Goal: Check status: Check status

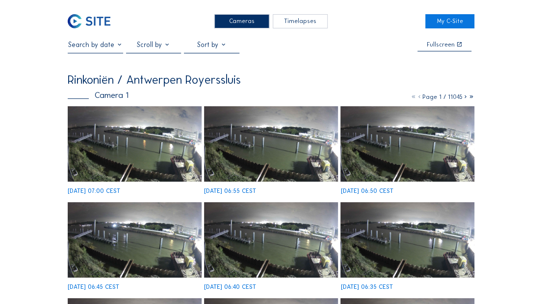
click at [105, 24] on img at bounding box center [89, 21] width 43 height 14
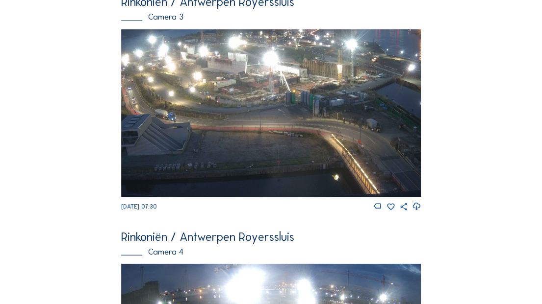
scroll to position [956, 0]
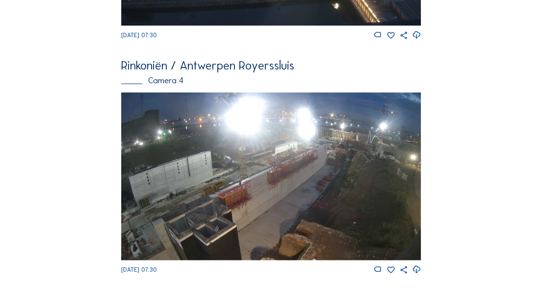
click at [247, 178] on img at bounding box center [270, 177] width 299 height 169
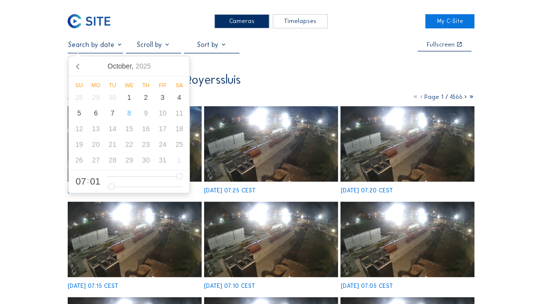
click at [102, 44] on input "text" at bounding box center [95, 45] width 55 height 8
click at [112, 115] on div "7" at bounding box center [112, 113] width 17 height 16
type input "[DATE] 07:01"
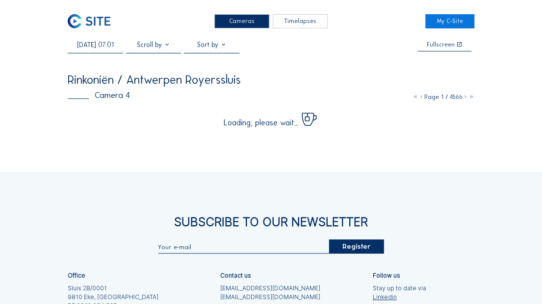
click at [520, 90] on div "Cameras Timelapses My C-Site [DATE] 07:01 Fullscreen Rinkoniën / Antwerpen Roye…" at bounding box center [271, 206] width 542 height 413
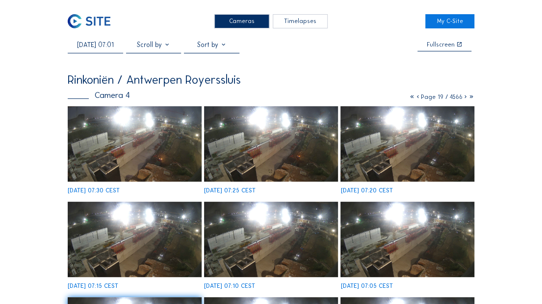
click at [294, 162] on img at bounding box center [270, 143] width 133 height 75
